Goal: Find specific page/section: Find specific page/section

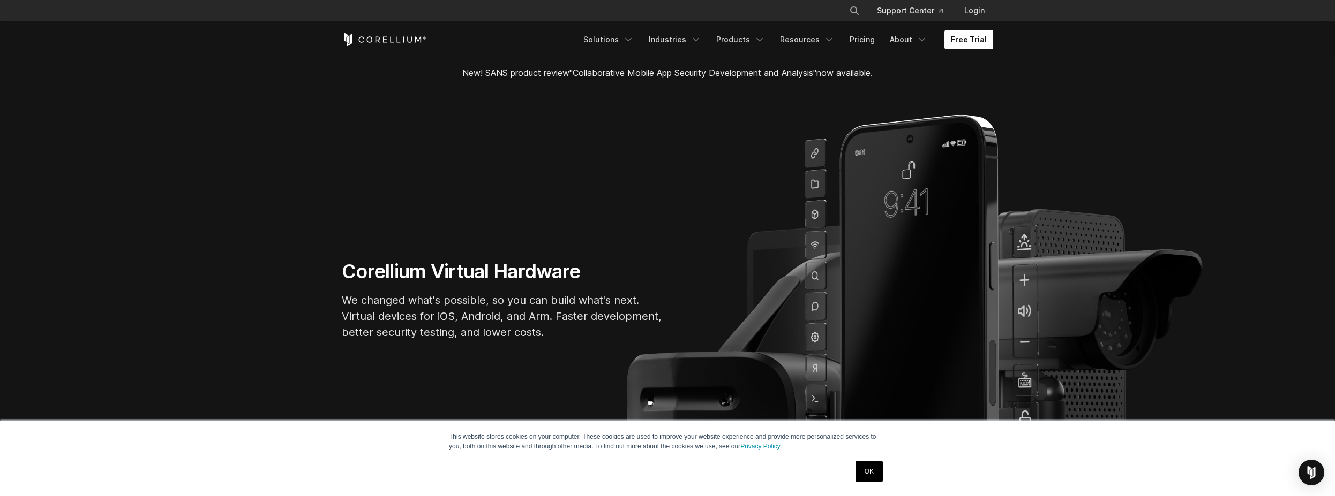
click at [859, 479] on link "OK" at bounding box center [868, 471] width 27 height 21
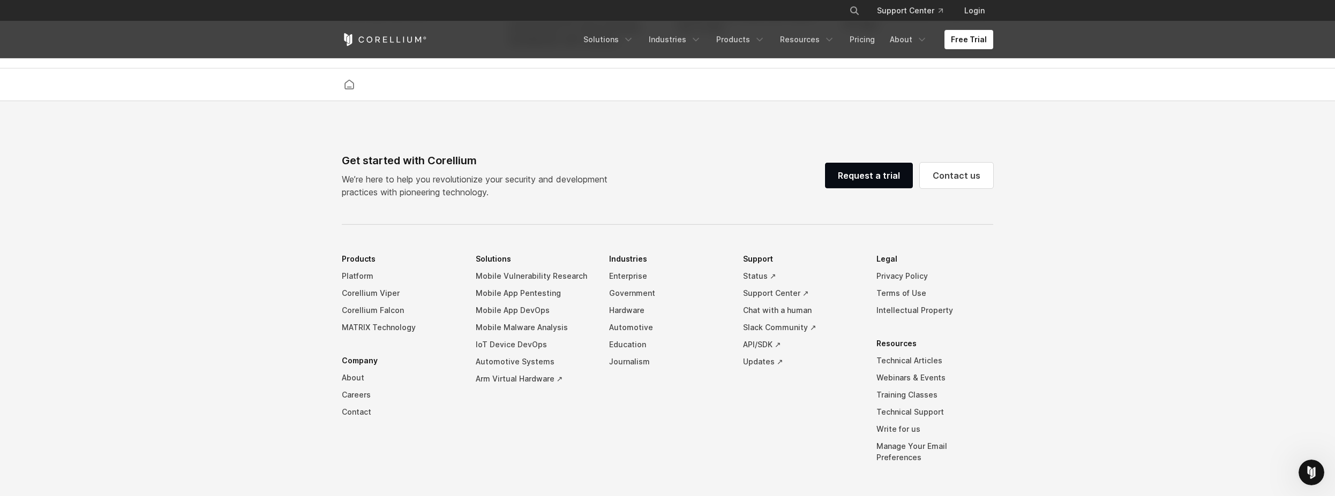
scroll to position [2505, 0]
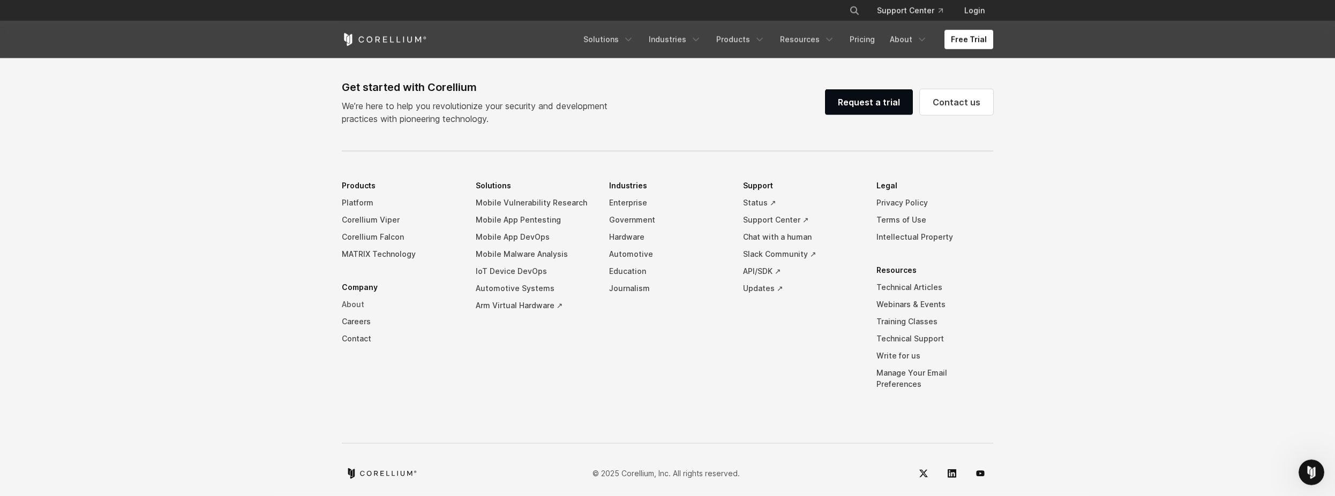
click at [345, 312] on link "About" at bounding box center [400, 304] width 117 height 17
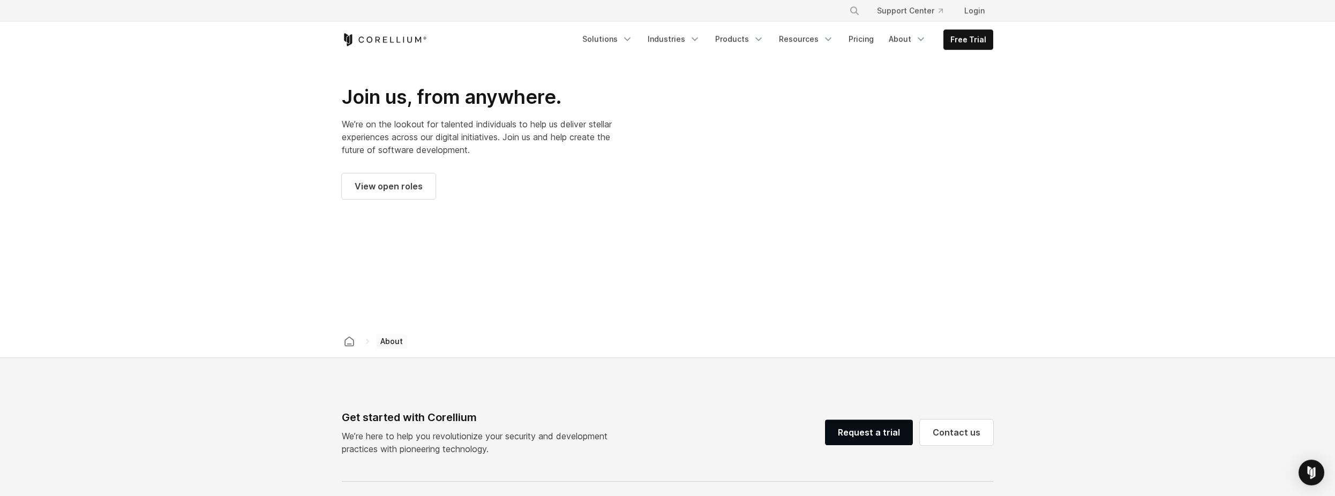
scroll to position [1497, 0]
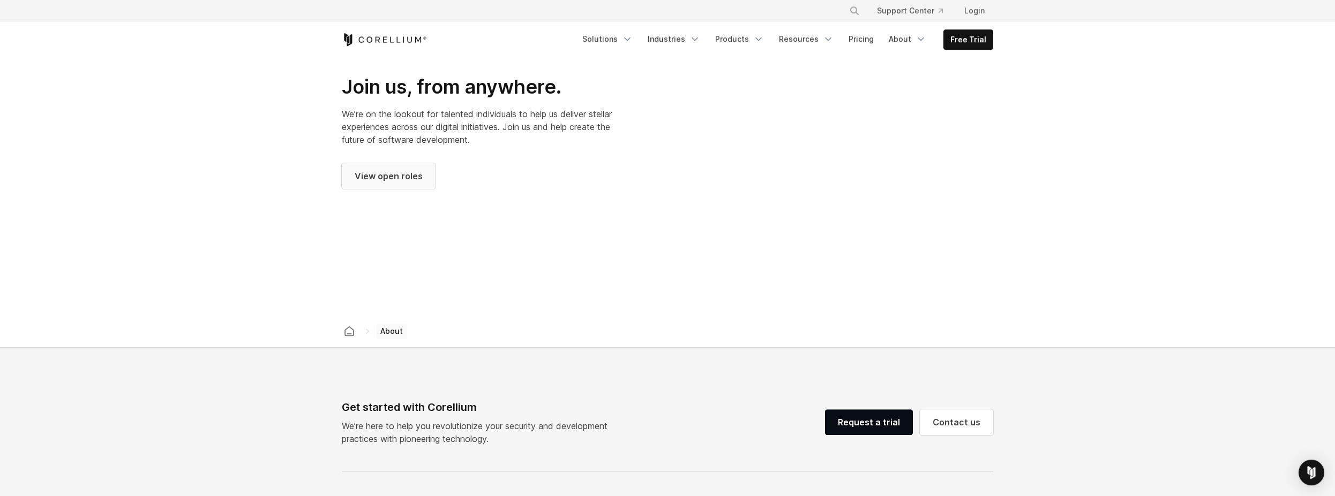
click at [401, 163] on link "View open roles" at bounding box center [389, 176] width 94 height 26
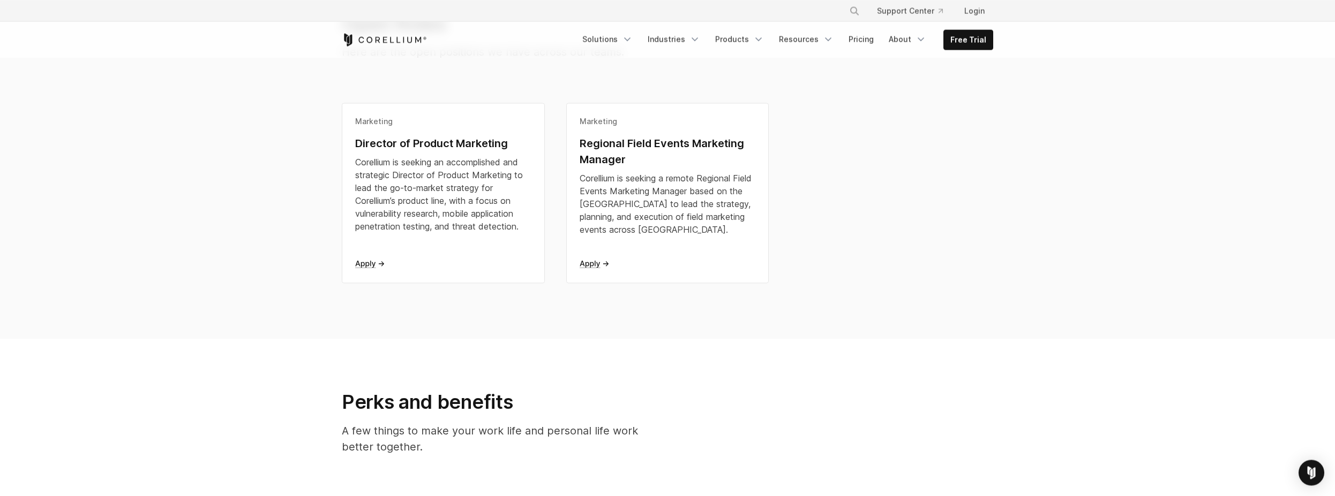
scroll to position [258, 0]
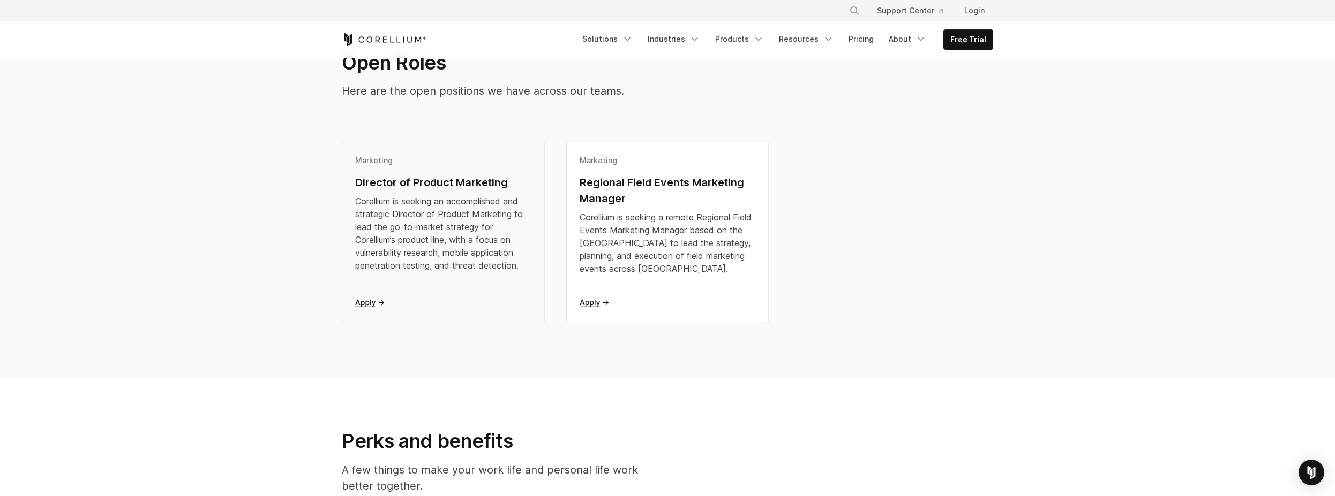
click at [384, 184] on div "Director of Product Marketing" at bounding box center [443, 183] width 176 height 16
